Goal: Task Accomplishment & Management: Manage account settings

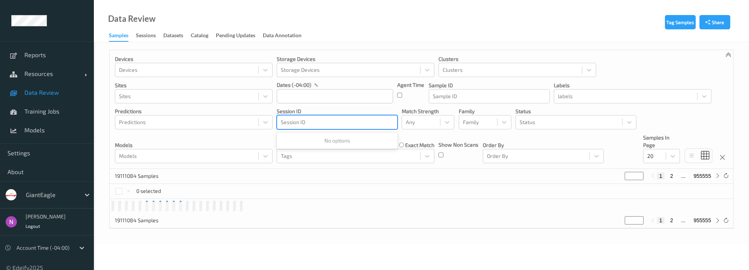
click at [345, 117] on div "Session ID" at bounding box center [337, 122] width 120 height 12
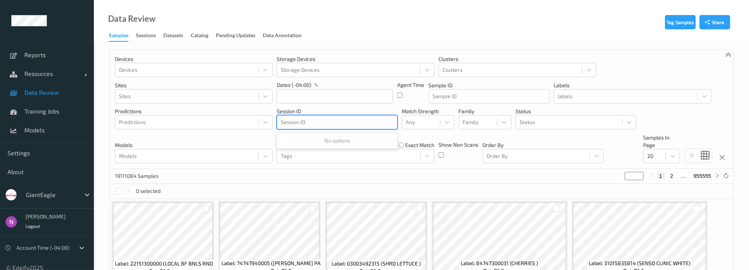
click at [306, 121] on div at bounding box center [337, 122] width 113 height 9
click at [306, 120] on div at bounding box center [337, 122] width 113 height 9
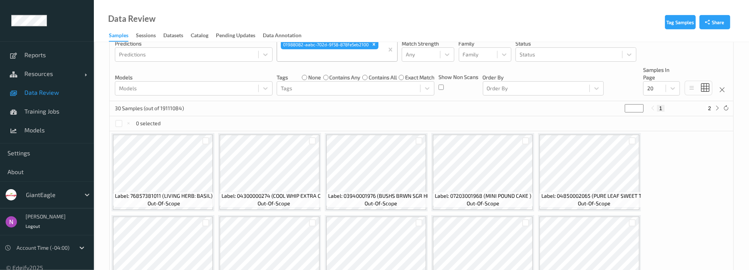
scroll to position [101, 0]
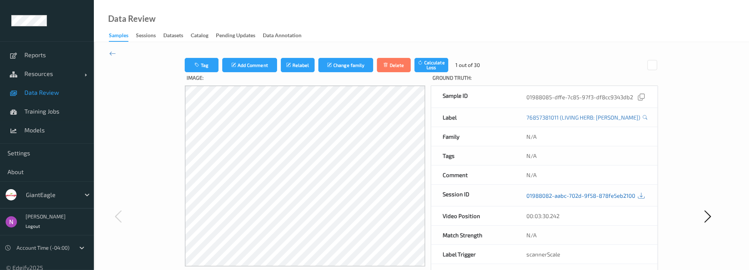
click at [562, 194] on link "01988082-aabc-702d-9f58-878fe5eb2100" at bounding box center [580, 195] width 109 height 8
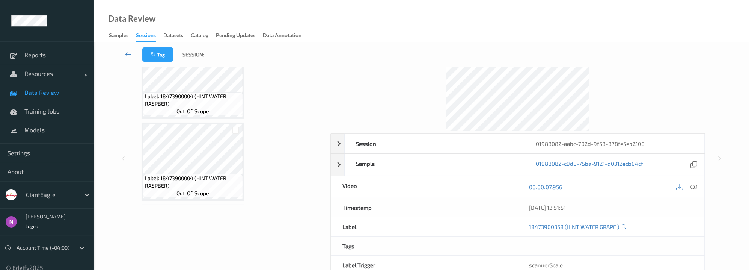
scroll to position [82, 0]
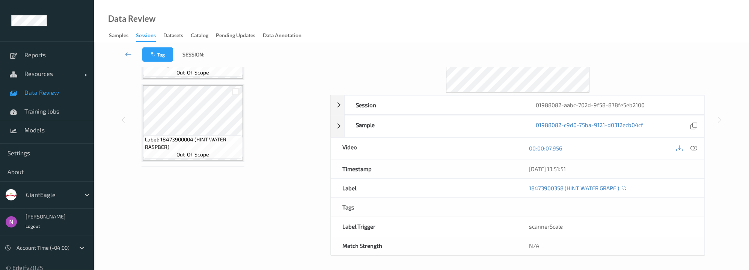
click at [234, 208] on div "Labels in shopping list: 1 out of 30 0 out of 0 Non Scans Label: 18473900358 (H…" at bounding box center [231, 120] width 187 height 271
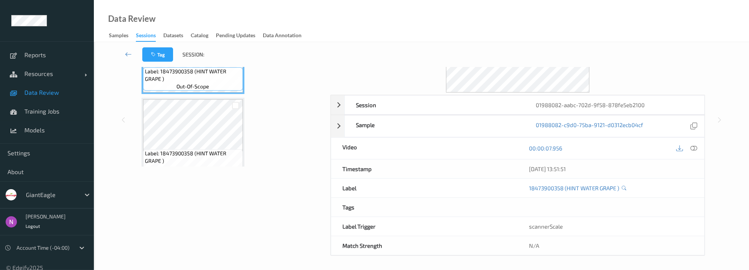
click at [182, 81] on span "Label: 18473900358 (HINT WATER GRAPE )" at bounding box center [193, 75] width 96 height 15
click at [571, 125] on link "01988082-c9d0-75ba-9121-d0312ecb04cf" at bounding box center [589, 126] width 107 height 10
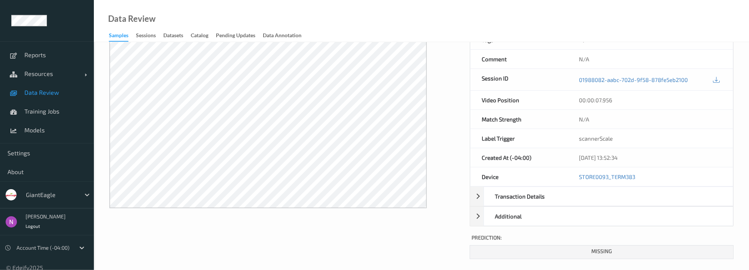
scroll to position [119, 0]
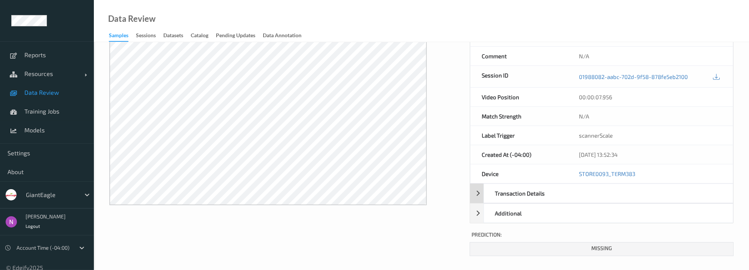
click at [470, 192] on div "Transaction Details" at bounding box center [601, 193] width 263 height 20
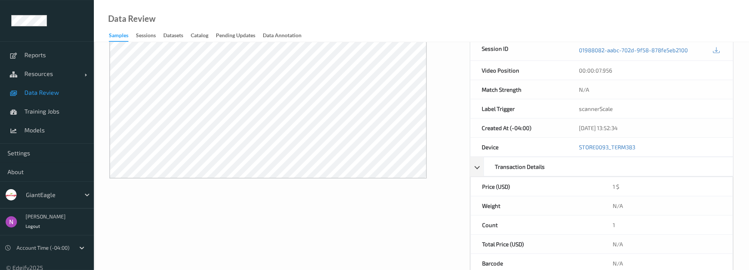
scroll to position [215, 0]
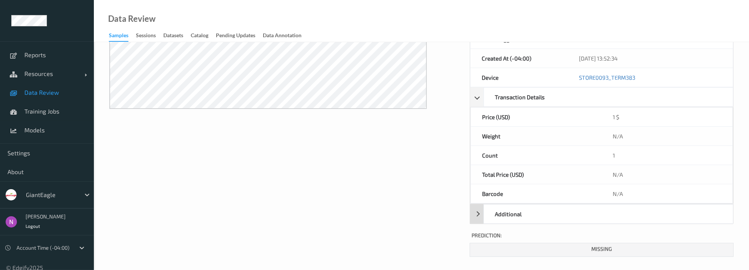
click at [470, 211] on div "Additional" at bounding box center [601, 214] width 263 height 20
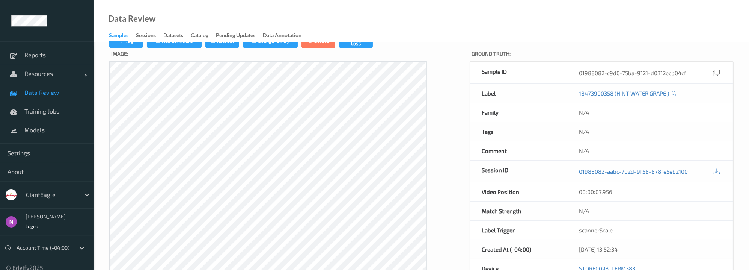
scroll to position [0, 0]
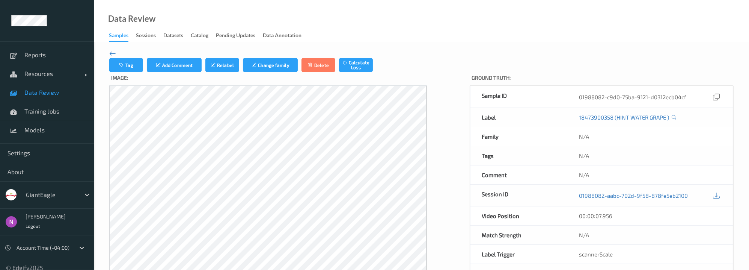
click at [109, 54] on icon at bounding box center [112, 53] width 7 height 8
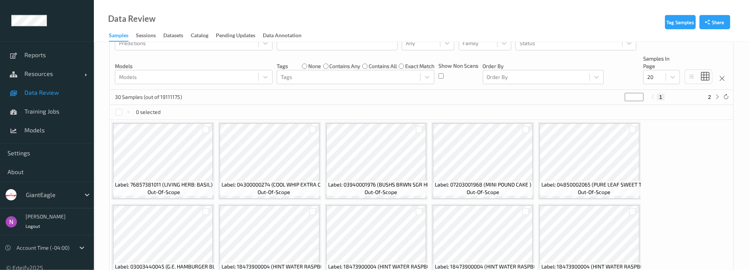
scroll to position [101, 0]
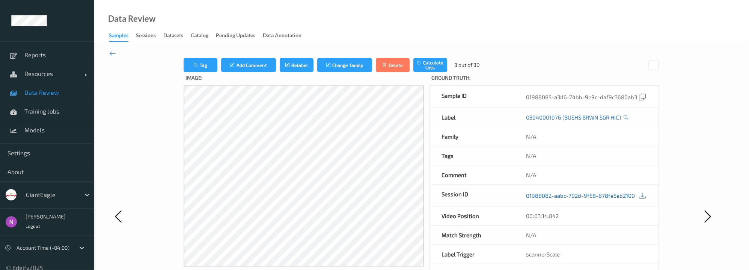
click at [569, 195] on link "01988082-aabc-702d-9f58-878fe5eb2100" at bounding box center [580, 195] width 109 height 8
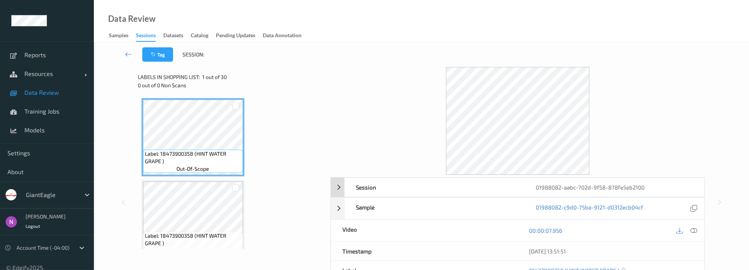
click at [340, 187] on div "Session 01988082-aabc-702d-9f58-878fe5eb2100" at bounding box center [518, 187] width 374 height 20
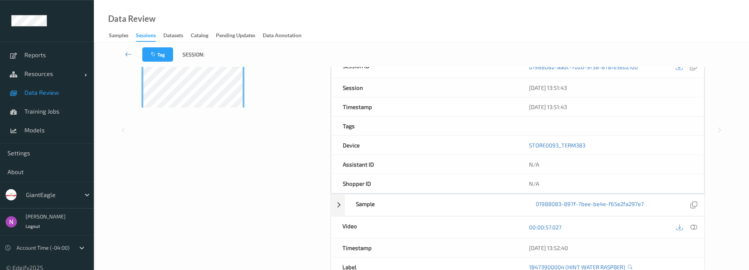
scroll to position [151, 0]
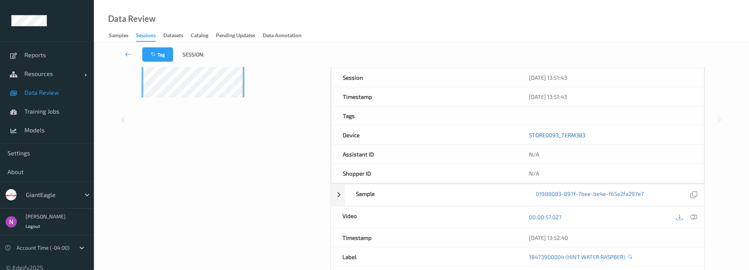
click at [568, 136] on link "STORE0093_TERM383" at bounding box center [557, 134] width 56 height 7
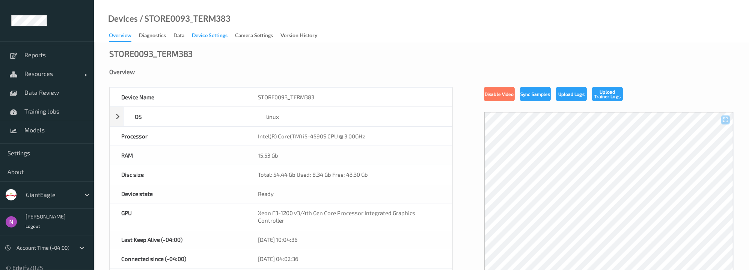
click at [209, 37] on div "Device Settings" at bounding box center [210, 36] width 36 height 9
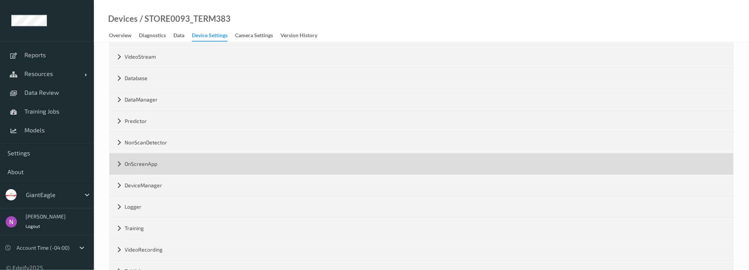
scroll to position [101, 0]
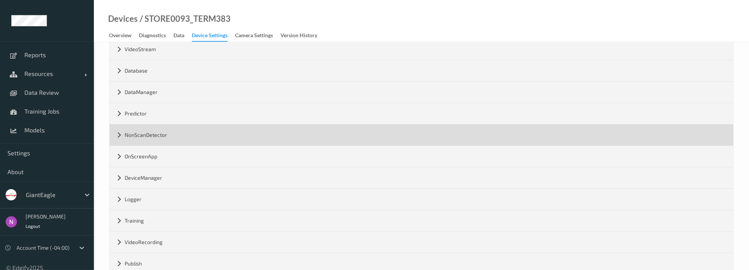
click at [115, 133] on div "NonScanDetector" at bounding box center [422, 134] width 624 height 21
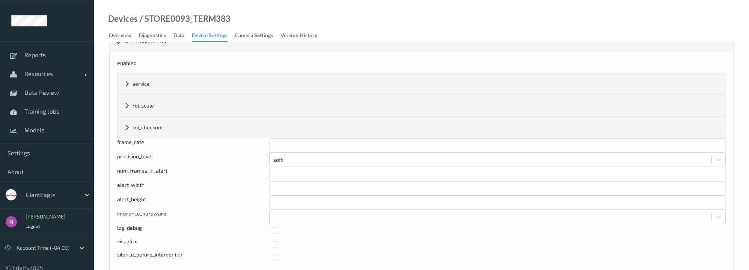
scroll to position [202, 0]
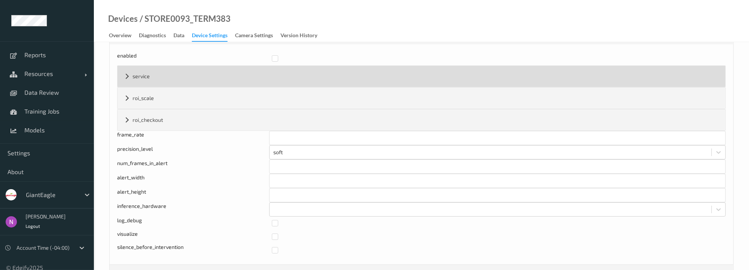
click at [128, 79] on div "service" at bounding box center [422, 76] width 608 height 21
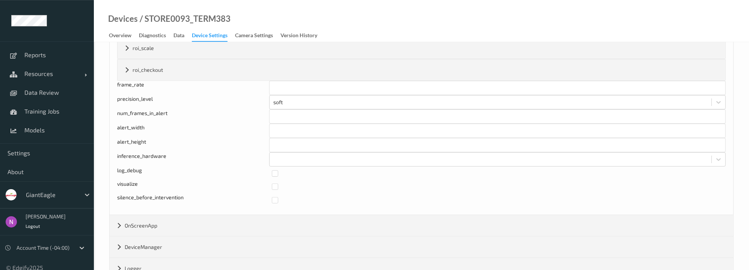
scroll to position [529, 0]
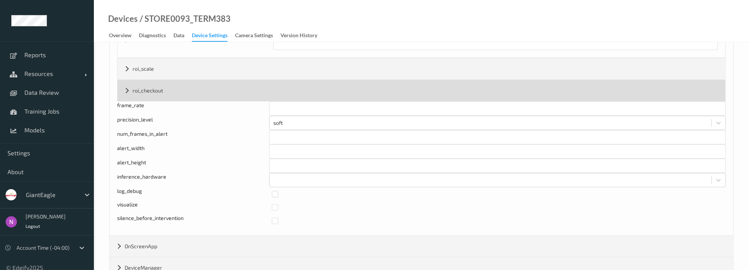
click at [125, 90] on div "roi_checkout" at bounding box center [422, 90] width 608 height 21
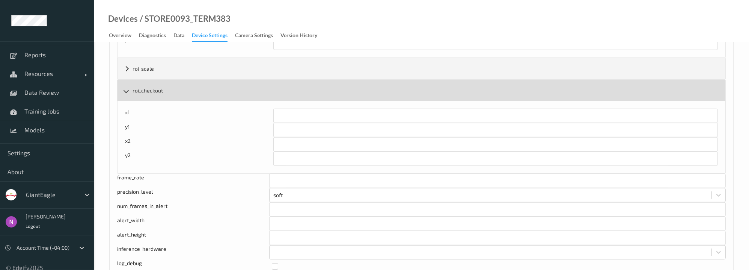
click at [125, 90] on div "roi_checkout" at bounding box center [422, 90] width 608 height 21
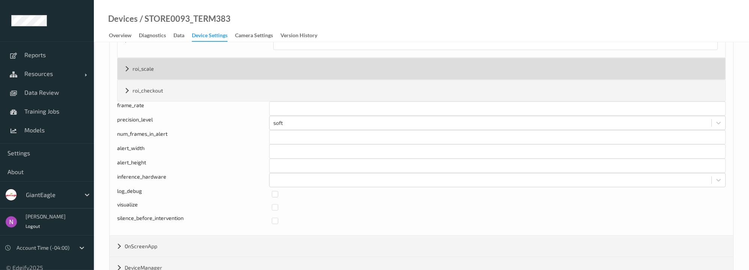
click at [125, 72] on div "roi_scale" at bounding box center [422, 68] width 608 height 21
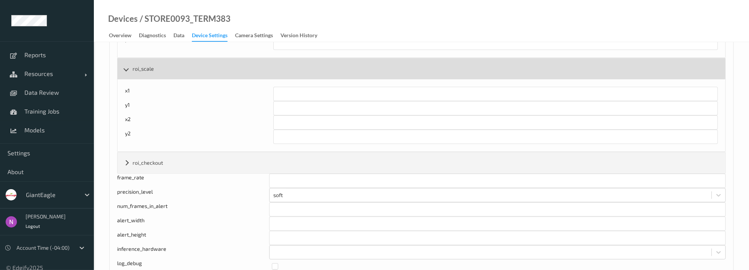
click at [125, 72] on div "roi_scale" at bounding box center [422, 68] width 608 height 21
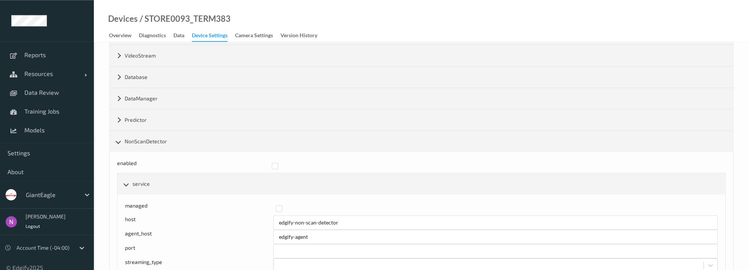
scroll to position [25, 0]
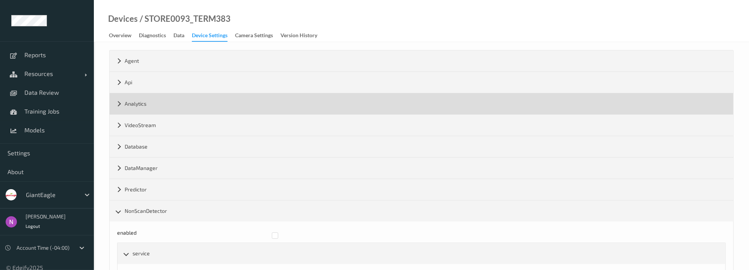
click at [119, 104] on div "Analytics" at bounding box center [422, 103] width 624 height 21
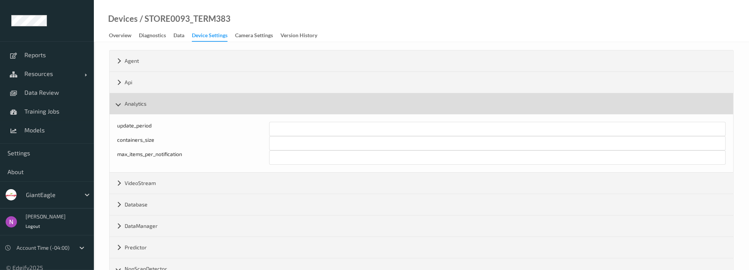
click at [119, 104] on div "Analytics" at bounding box center [422, 103] width 624 height 21
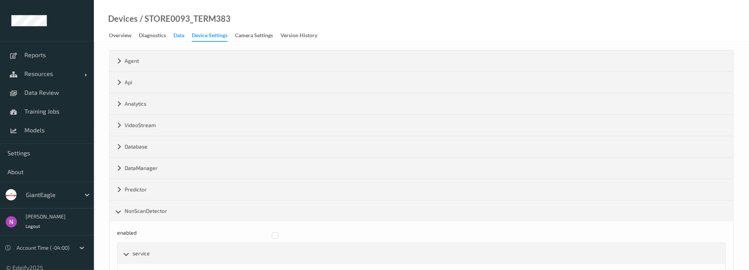
click at [181, 38] on div "Data" at bounding box center [178, 36] width 11 height 9
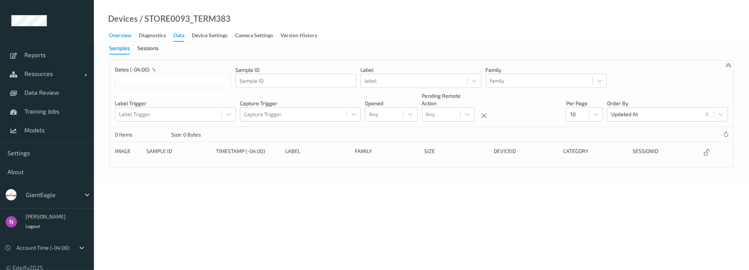
click at [122, 36] on div "Overview" at bounding box center [120, 36] width 23 height 9
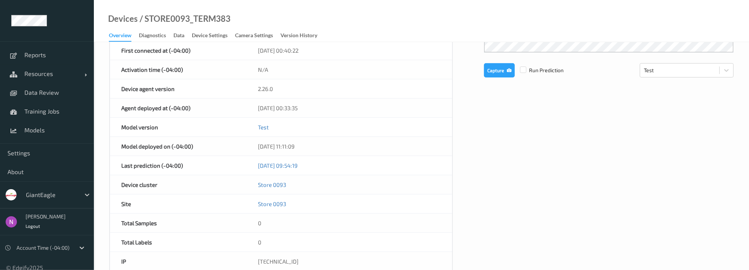
scroll to position [252, 0]
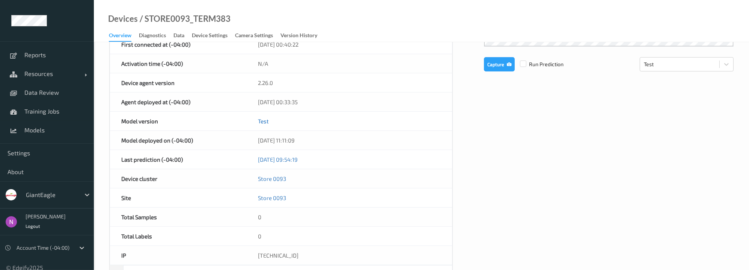
click at [261, 121] on link "Test" at bounding box center [263, 121] width 11 height 7
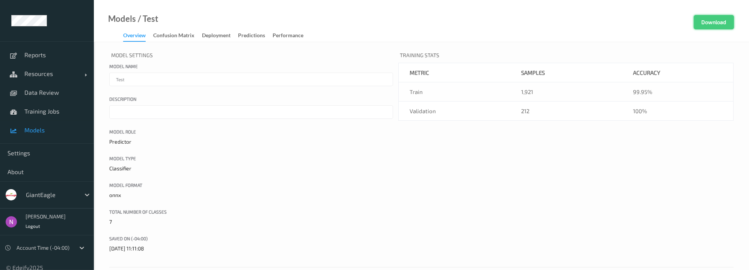
click at [725, 21] on button "Download" at bounding box center [714, 22] width 40 height 14
click at [689, 149] on div "Model Settings Model name Test Description Model Role Predictor Model Type Clas…" at bounding box center [421, 156] width 624 height 212
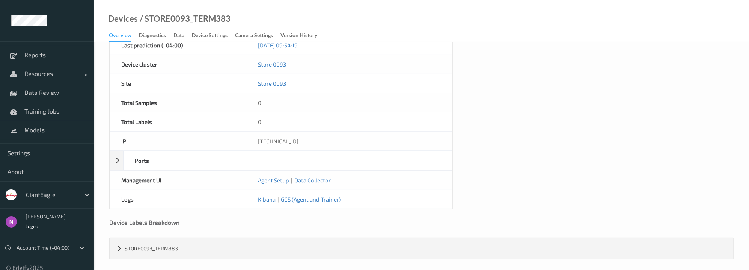
scroll to position [368, 0]
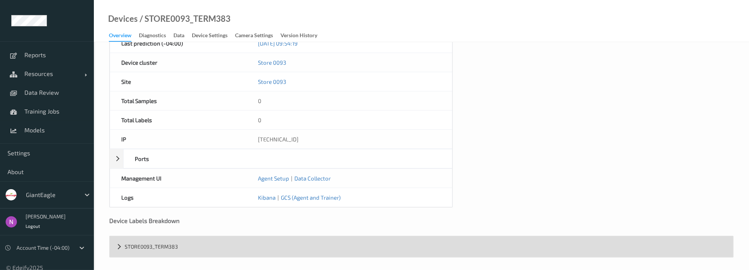
click at [119, 243] on div "STORE0093_TERM383" at bounding box center [422, 246] width 624 height 21
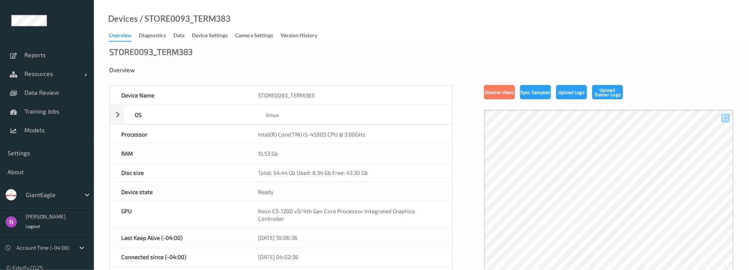
scroll to position [0, 0]
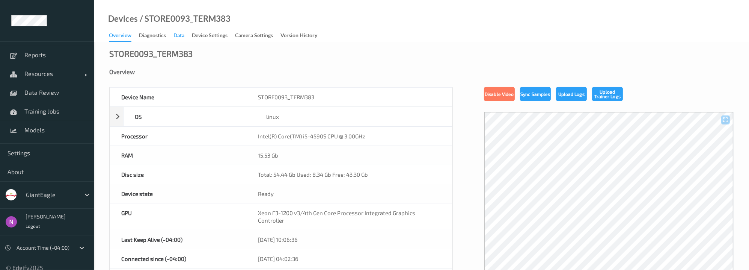
click at [179, 33] on div "Data" at bounding box center [178, 36] width 11 height 9
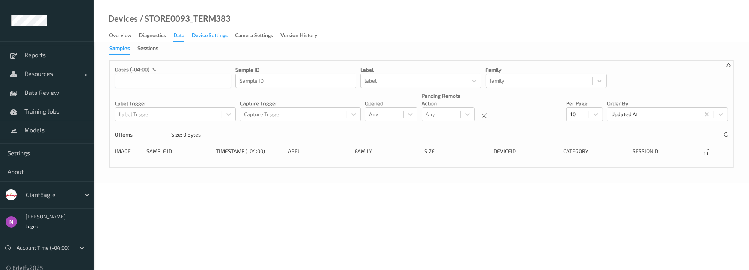
click at [214, 37] on div "Device Settings" at bounding box center [210, 36] width 36 height 9
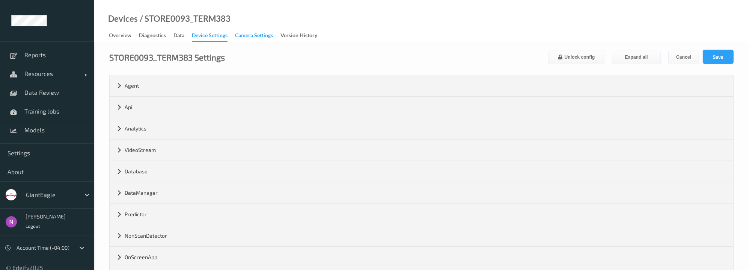
click at [253, 38] on div "Camera Settings" at bounding box center [254, 36] width 38 height 9
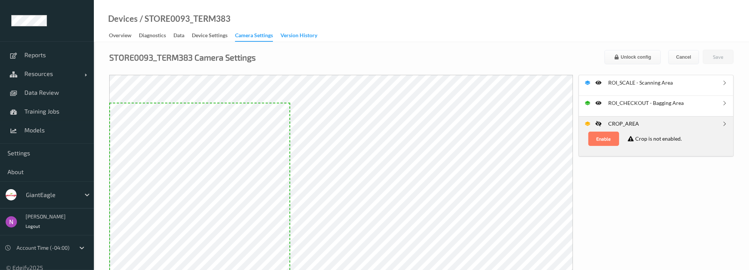
click at [299, 39] on div "Version History" at bounding box center [298, 36] width 37 height 9
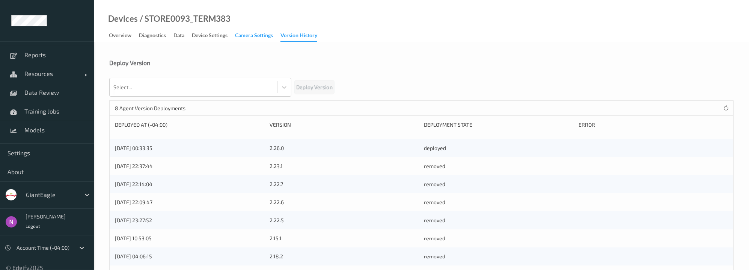
click at [256, 38] on div "Camera Settings" at bounding box center [254, 36] width 38 height 9
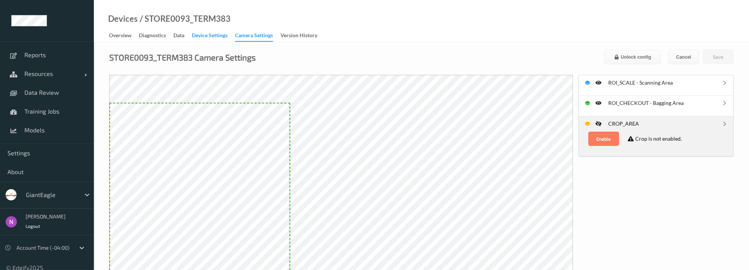
click at [207, 32] on div "Device Settings" at bounding box center [210, 36] width 36 height 9
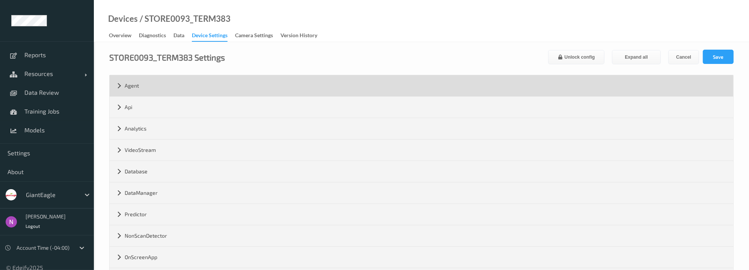
click at [116, 85] on div "Agent" at bounding box center [422, 85] width 624 height 21
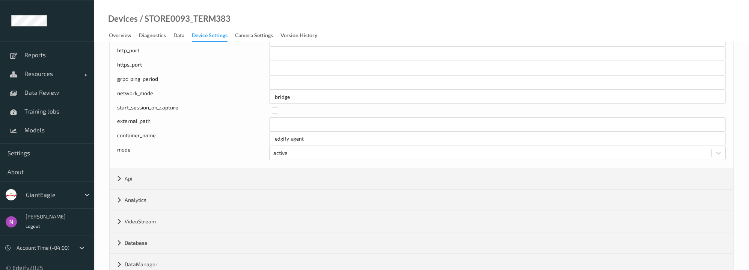
scroll to position [151, 0]
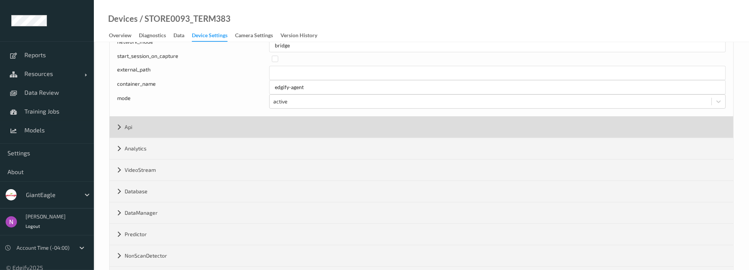
click at [120, 126] on div "Api" at bounding box center [422, 126] width 624 height 21
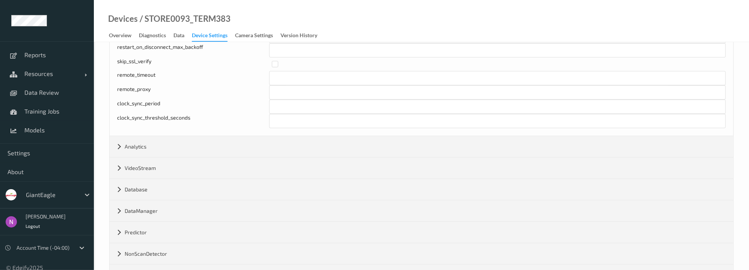
scroll to position [454, 0]
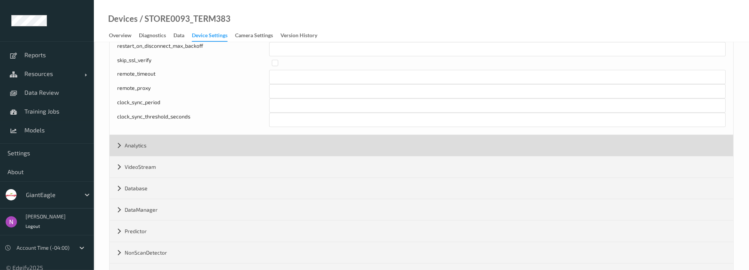
click at [116, 148] on div "Analytics" at bounding box center [422, 145] width 624 height 21
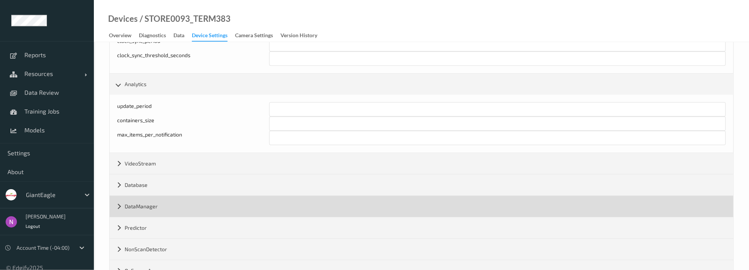
scroll to position [555, 0]
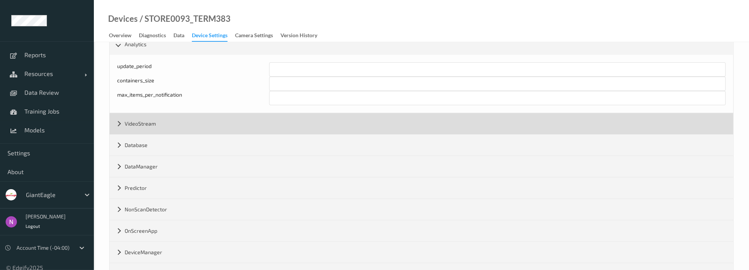
click at [120, 125] on div "VideoStream" at bounding box center [422, 123] width 624 height 21
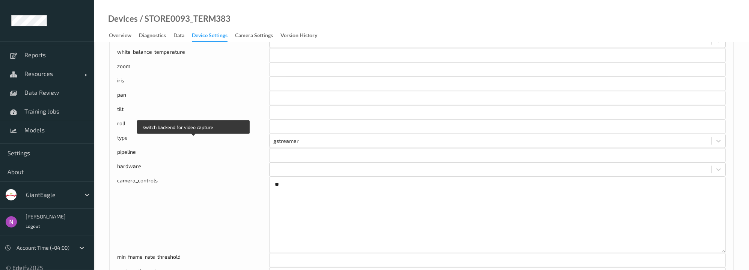
scroll to position [1261, 0]
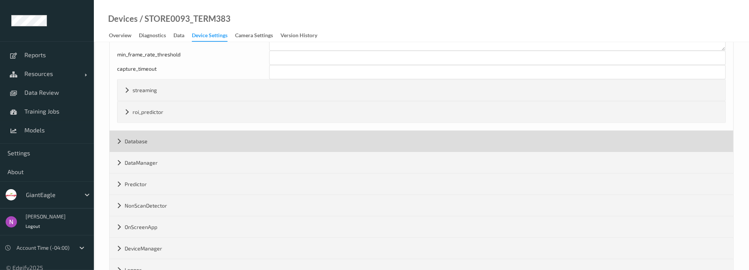
click at [118, 145] on div "Database" at bounding box center [422, 141] width 624 height 21
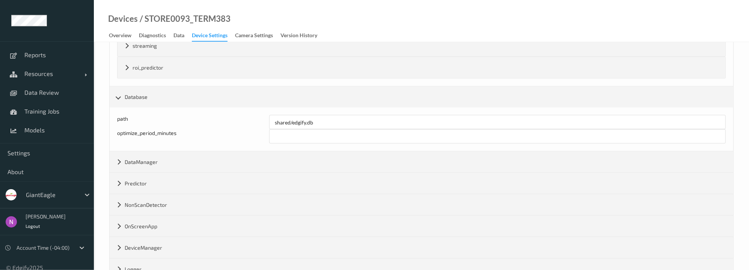
scroll to position [1312, 0]
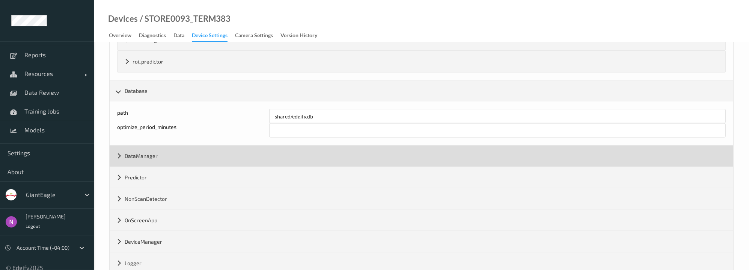
click at [120, 158] on div "DataManager" at bounding box center [422, 155] width 624 height 21
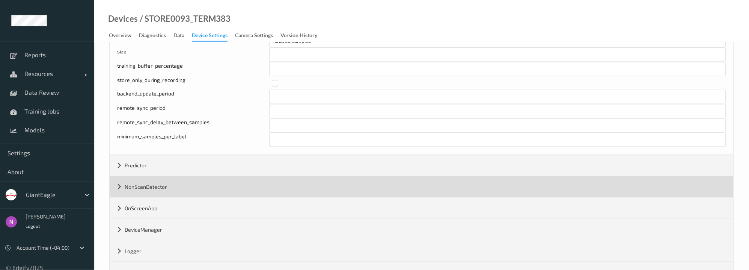
scroll to position [1463, 0]
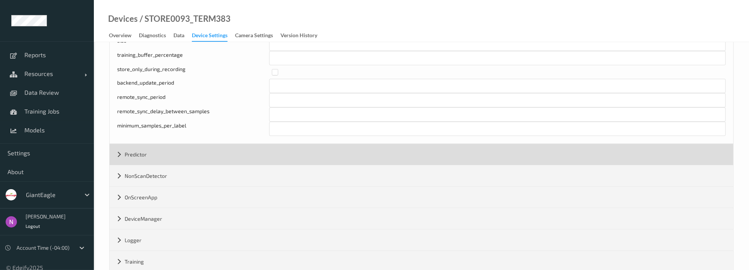
click at [138, 163] on div "Predictor" at bounding box center [422, 154] width 624 height 21
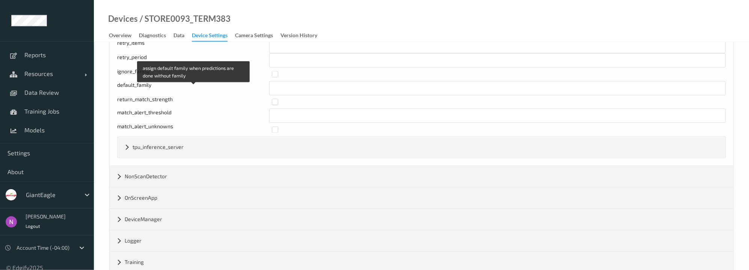
scroll to position [1766, 0]
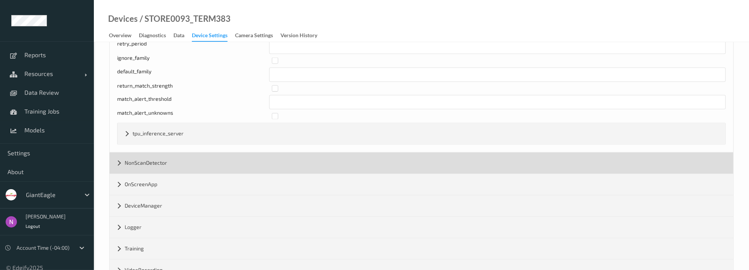
click at [155, 167] on div "NonScanDetector" at bounding box center [422, 162] width 624 height 21
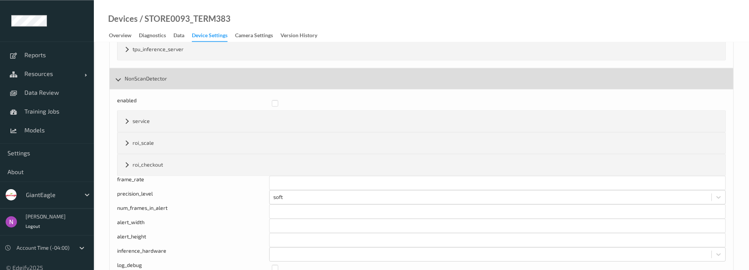
scroll to position [1867, 0]
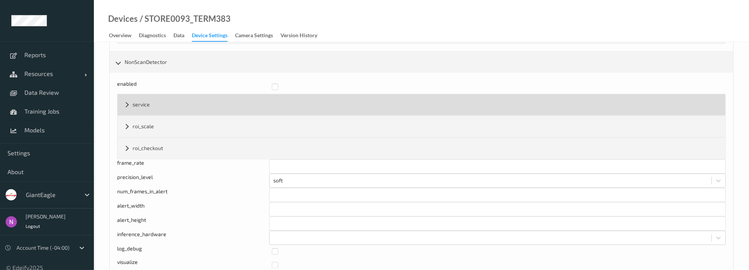
click at [168, 115] on div "service" at bounding box center [422, 104] width 608 height 21
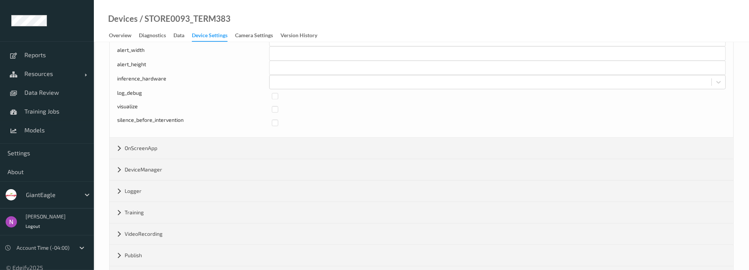
scroll to position [2371, 0]
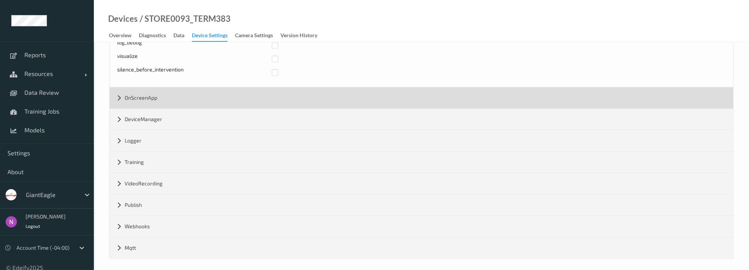
click at [146, 107] on div "OnScreenApp" at bounding box center [422, 97] width 624 height 21
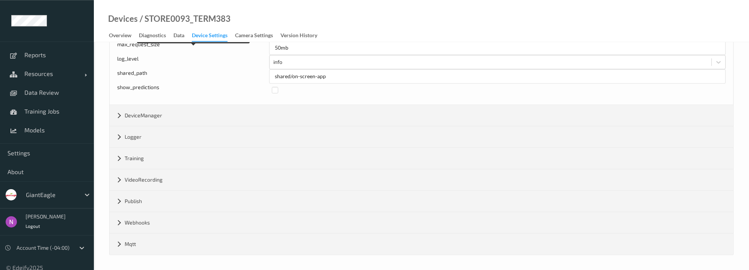
scroll to position [2689, 0]
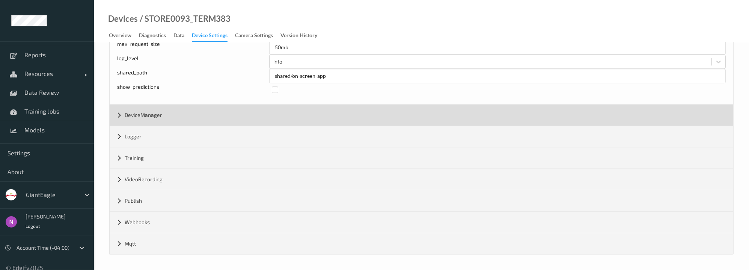
click at [147, 114] on div "DeviceManager" at bounding box center [422, 114] width 624 height 21
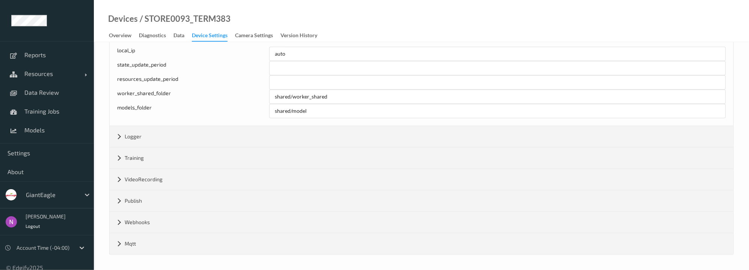
scroll to position [2776, 0]
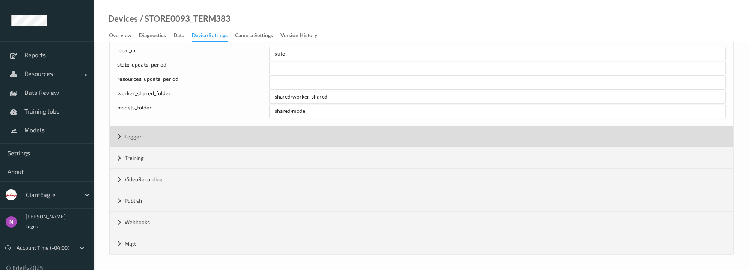
click at [147, 136] on div "Logger" at bounding box center [422, 136] width 624 height 21
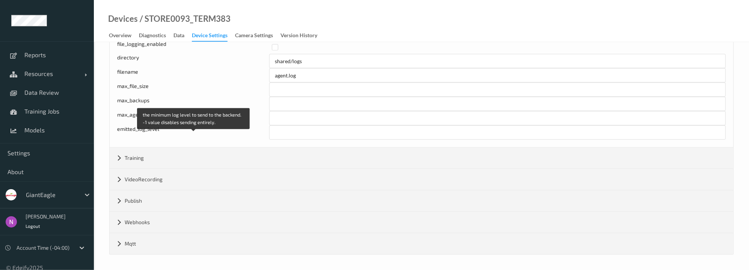
scroll to position [2918, 0]
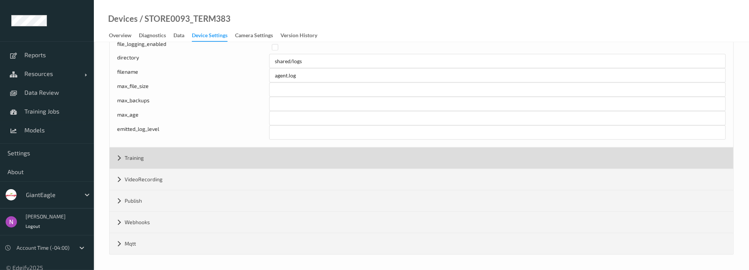
click at [163, 155] on div "Training" at bounding box center [422, 157] width 624 height 21
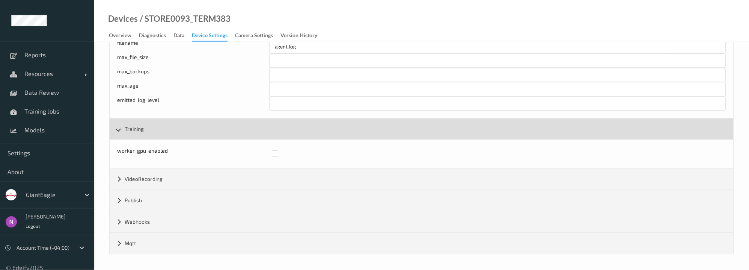
scroll to position [2946, 0]
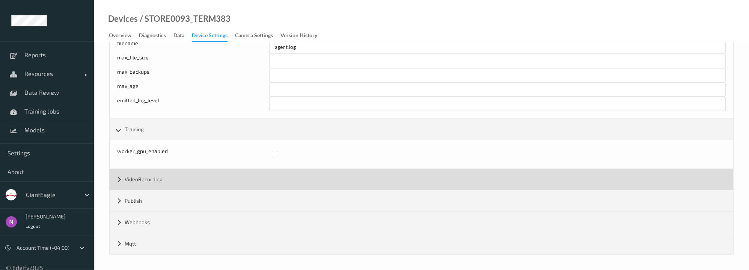
drag, startPoint x: 163, startPoint y: 176, endPoint x: 166, endPoint y: 175, distance: 3.9
click at [163, 176] on div "VideoRecording" at bounding box center [422, 179] width 624 height 21
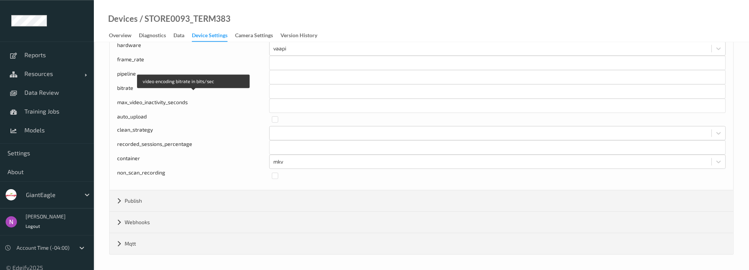
scroll to position [3173, 0]
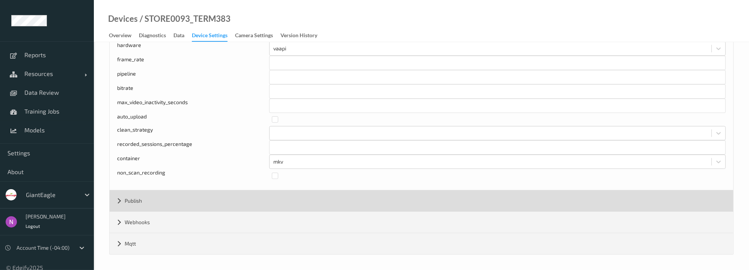
click at [158, 199] on div "Publish" at bounding box center [422, 200] width 624 height 21
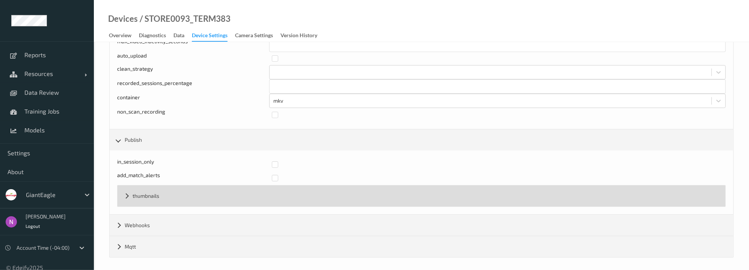
scroll to position [3237, 0]
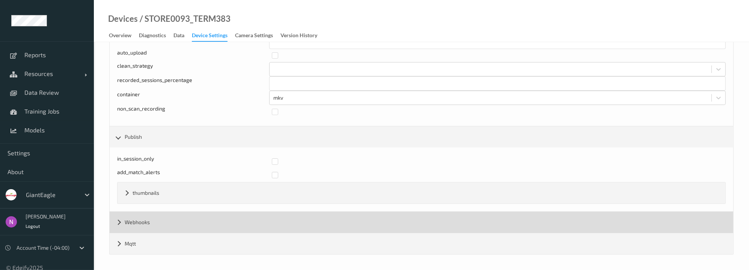
click at [168, 230] on div "Webhooks" at bounding box center [422, 221] width 624 height 21
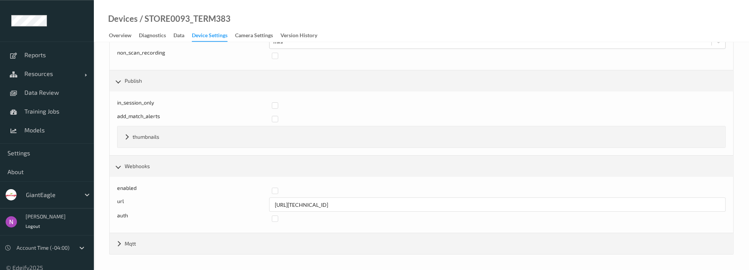
scroll to position [3293, 0]
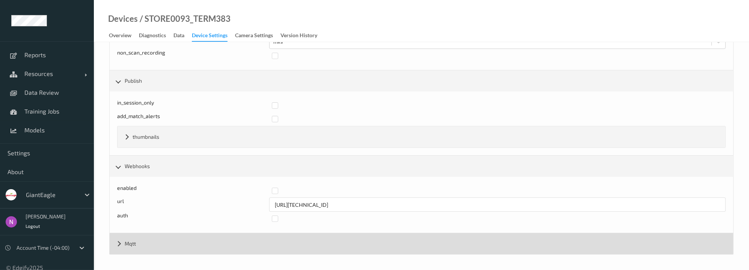
click at [170, 244] on div "Mqtt" at bounding box center [422, 243] width 624 height 21
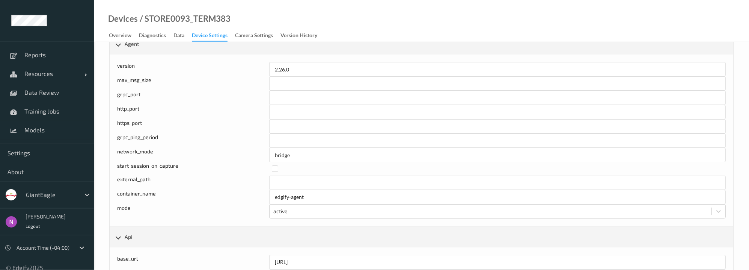
scroll to position [0, 0]
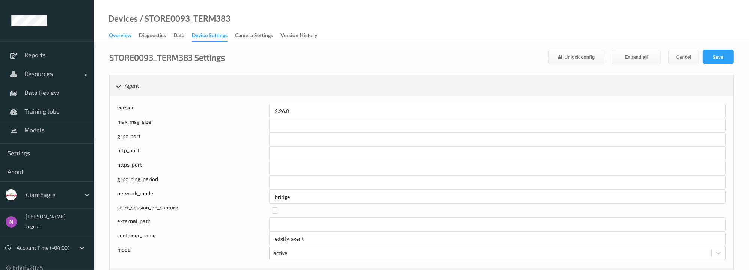
click at [118, 34] on div "Overview" at bounding box center [120, 36] width 23 height 9
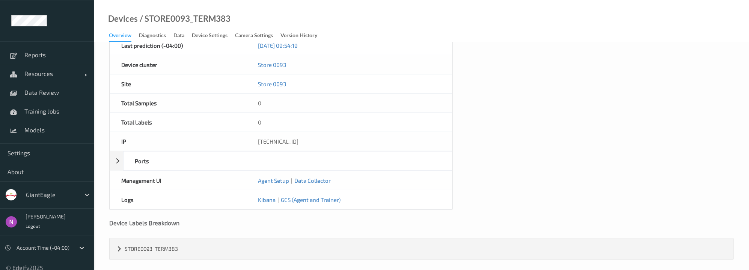
scroll to position [368, 0]
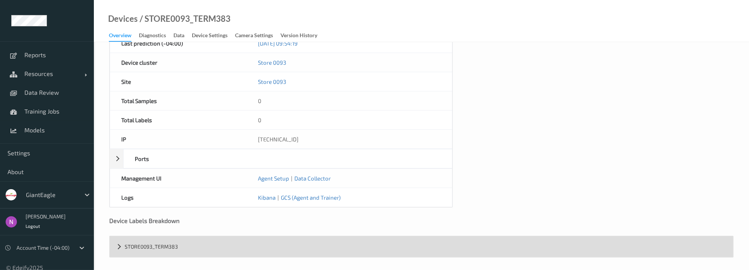
click at [118, 243] on div "STORE0093_TERM383" at bounding box center [422, 246] width 624 height 21
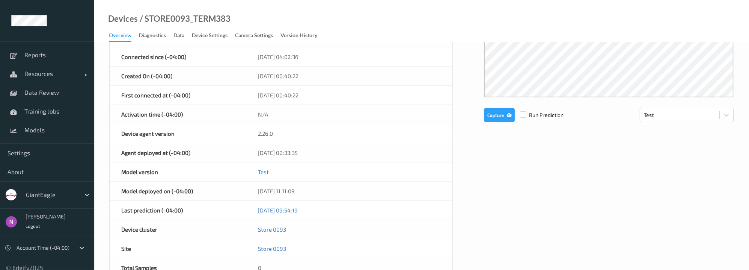
scroll to position [0, 0]
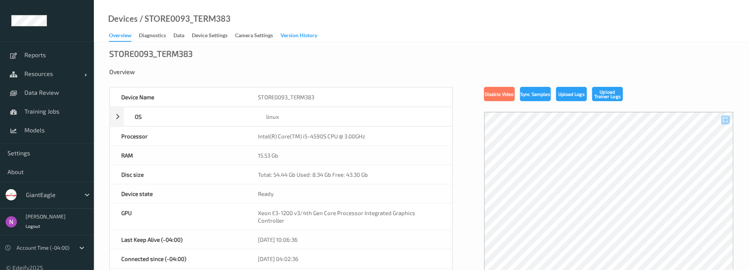
click at [310, 38] on div "Version History" at bounding box center [298, 36] width 37 height 9
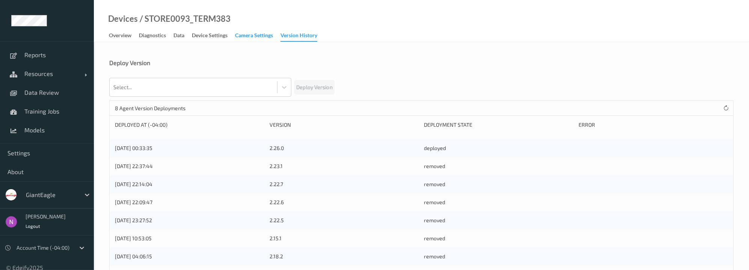
click at [246, 36] on div "Camera Settings" at bounding box center [254, 36] width 38 height 9
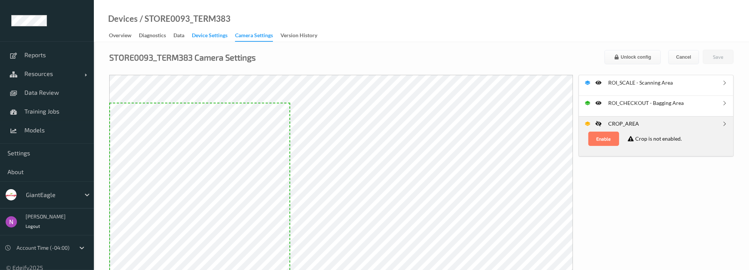
click at [217, 36] on div "Device Settings" at bounding box center [210, 36] width 36 height 9
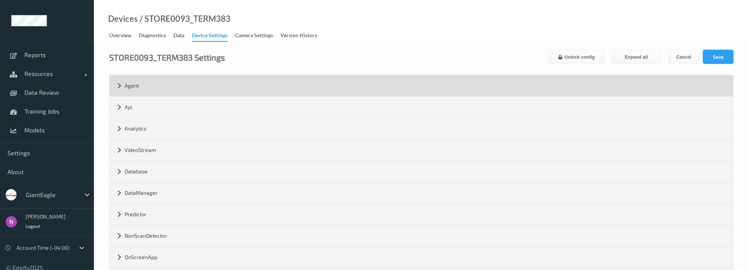
click at [118, 86] on div "Agent" at bounding box center [422, 85] width 624 height 21
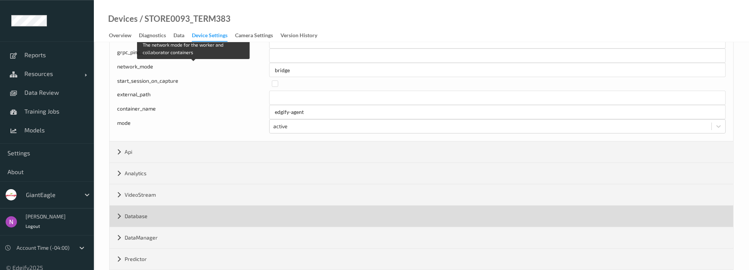
scroll to position [151, 0]
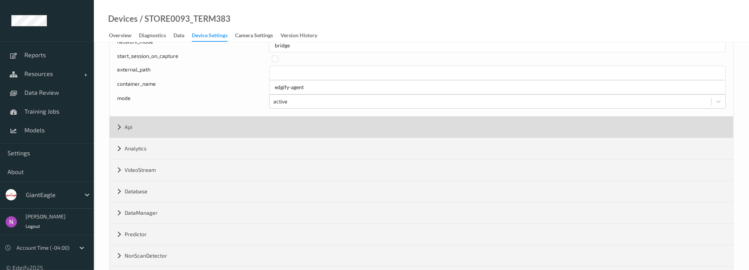
click at [115, 124] on div "Api" at bounding box center [422, 126] width 624 height 21
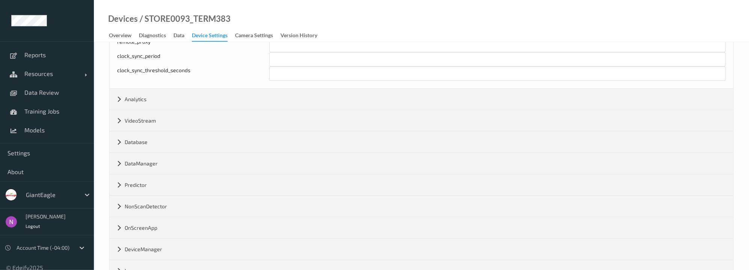
scroll to position [505, 0]
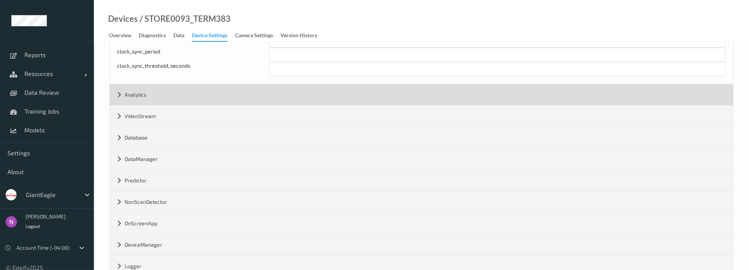
click at [119, 99] on div "Analytics" at bounding box center [422, 94] width 624 height 21
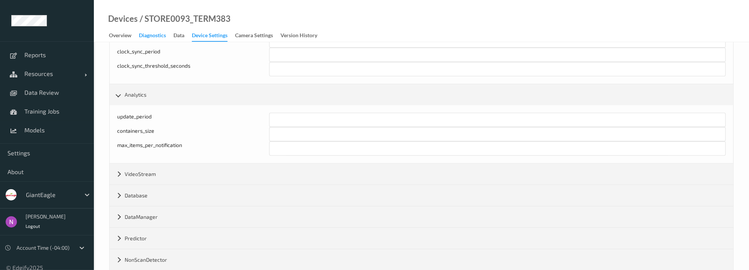
click at [159, 36] on div "Diagnostics" at bounding box center [152, 36] width 27 height 9
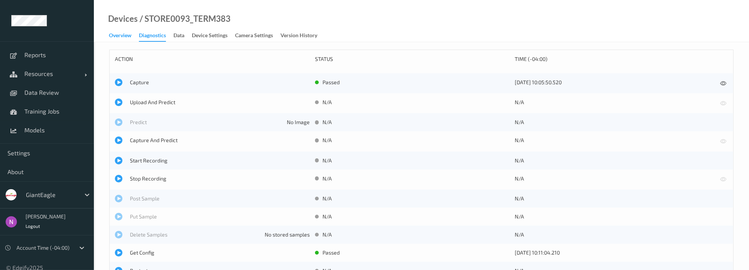
click at [119, 37] on div "Overview" at bounding box center [120, 36] width 23 height 9
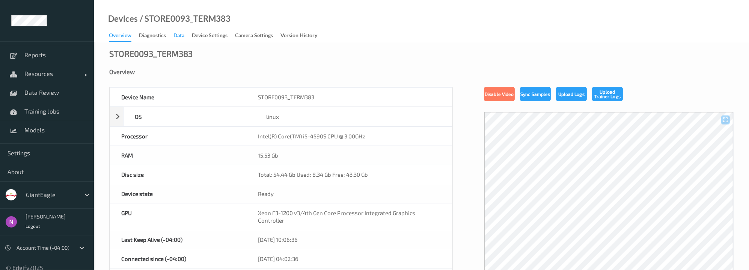
click at [184, 39] on div "Data" at bounding box center [178, 36] width 11 height 9
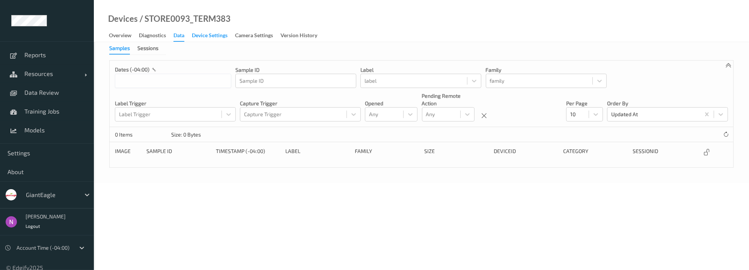
click at [204, 35] on div "Device Settings" at bounding box center [210, 36] width 36 height 9
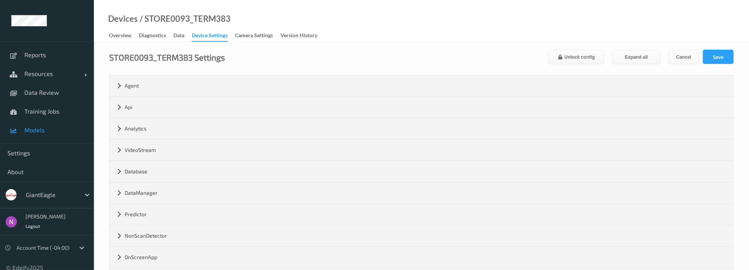
click at [45, 126] on span "Models" at bounding box center [55, 130] width 62 height 8
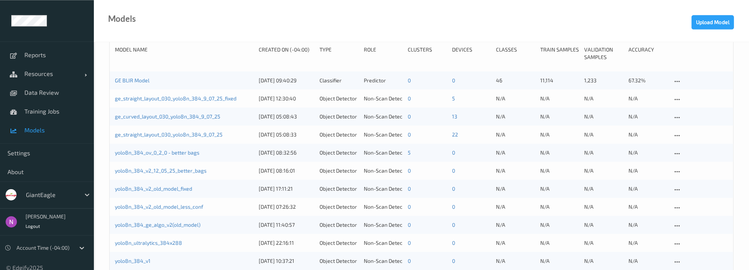
scroll to position [50, 0]
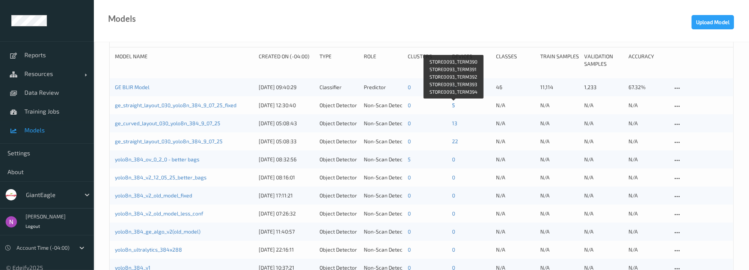
click at [454, 103] on link "5" at bounding box center [453, 105] width 3 height 6
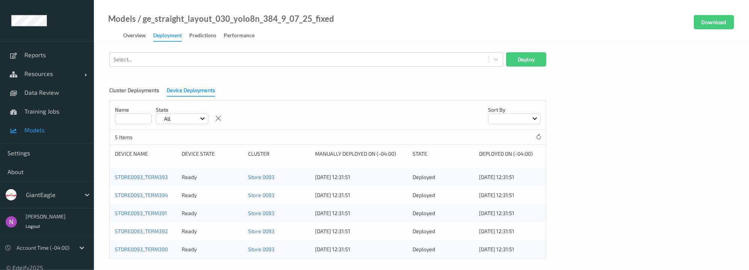
scroll to position [29, 0]
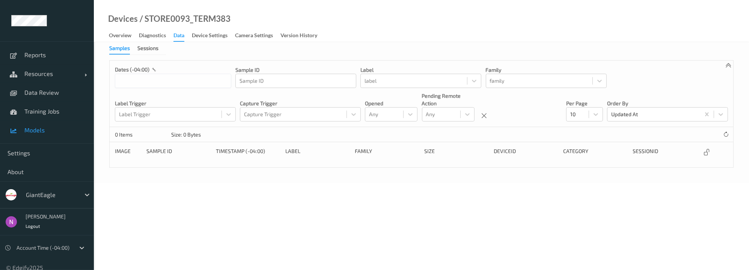
click at [46, 133] on span "Models" at bounding box center [55, 130] width 62 height 8
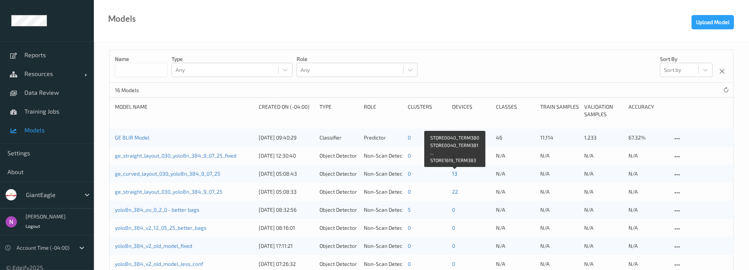
click at [455, 174] on link "13" at bounding box center [454, 173] width 5 height 6
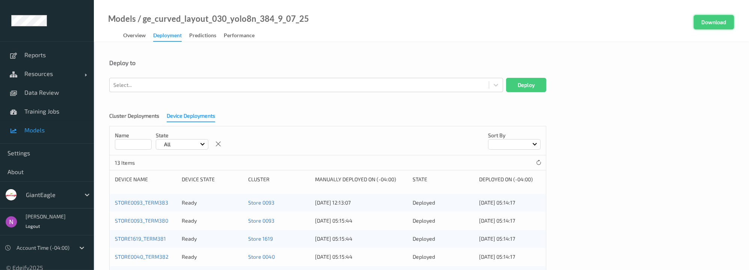
click at [720, 21] on button "Download" at bounding box center [714, 22] width 40 height 14
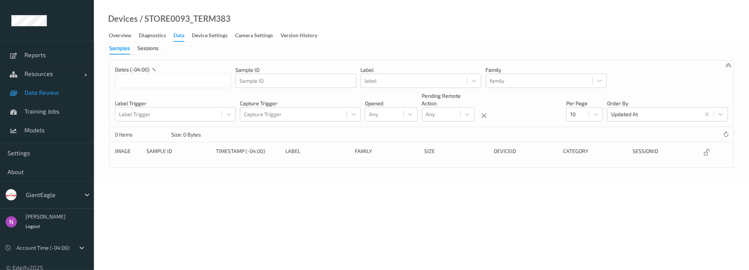
click at [44, 92] on span "Data Review" at bounding box center [55, 93] width 62 height 8
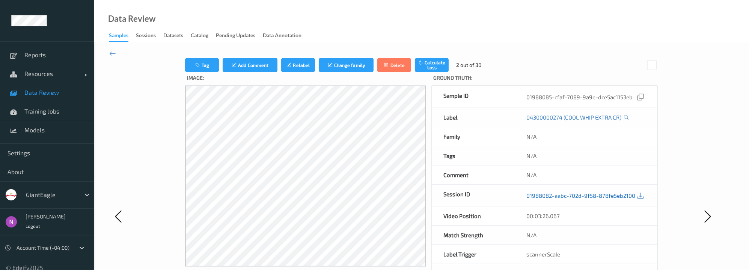
click at [562, 196] on link "01988082-aabc-702d-9f58-878fe5eb2100" at bounding box center [581, 195] width 109 height 8
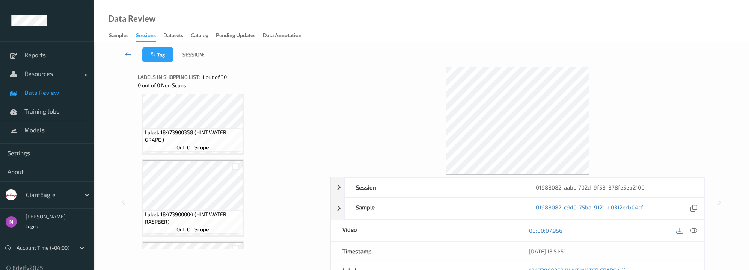
scroll to position [757, 0]
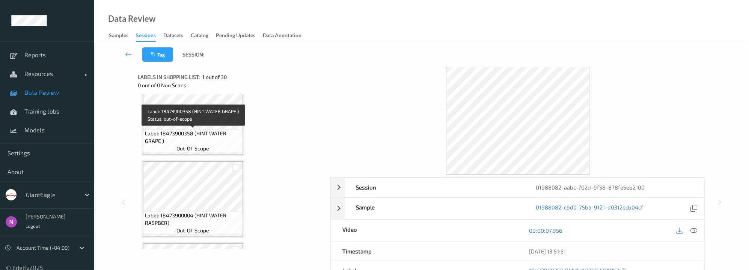
click at [170, 130] on span "Label: 18473900358 (HINT WATER GRAPE )" at bounding box center [193, 137] width 96 height 15
